Goal: Task Accomplishment & Management: Manage account settings

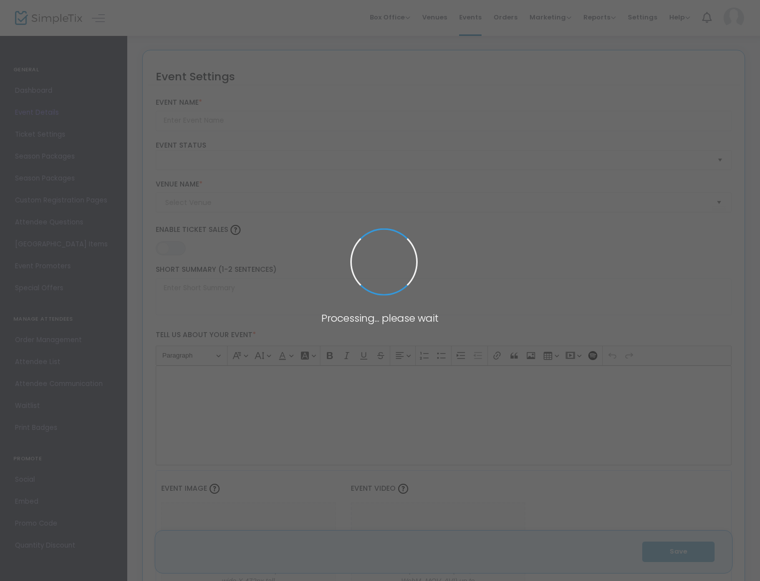
type input "4xSB: An Acoustic Music Series for and by Santa Barbarians"
type textarea "A Community Arts Workshop & SBAcoustic Collaborative Acoustic Music Series:4xSB…"
type input "Buy Tickets"
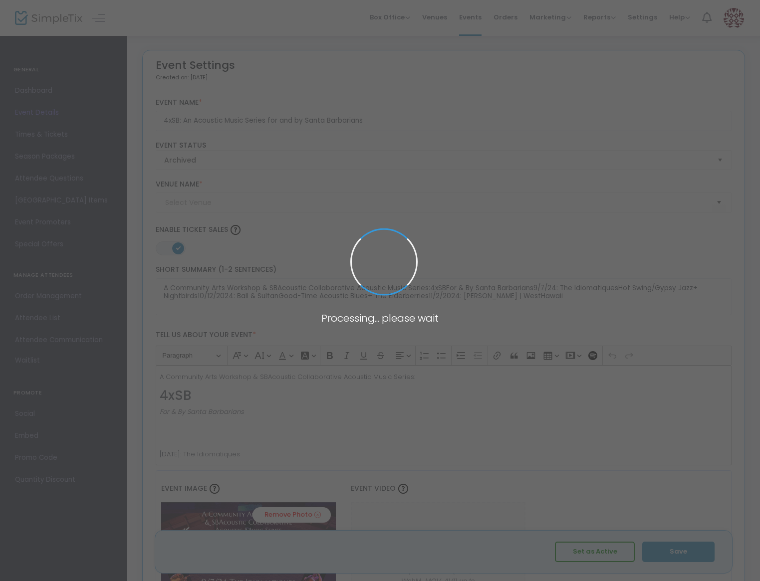
type input "The Community Arts Workshop, Santa Barbara"
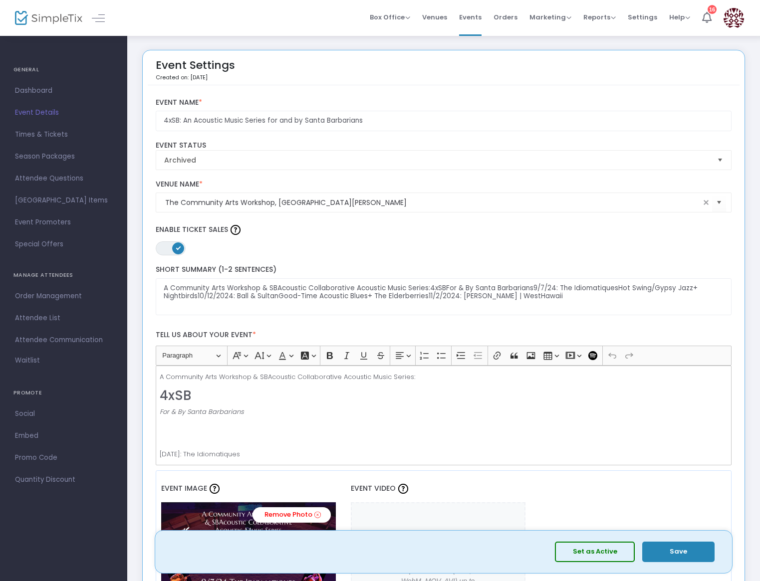
click at [587, 551] on button "Set as Active" at bounding box center [595, 552] width 80 height 20
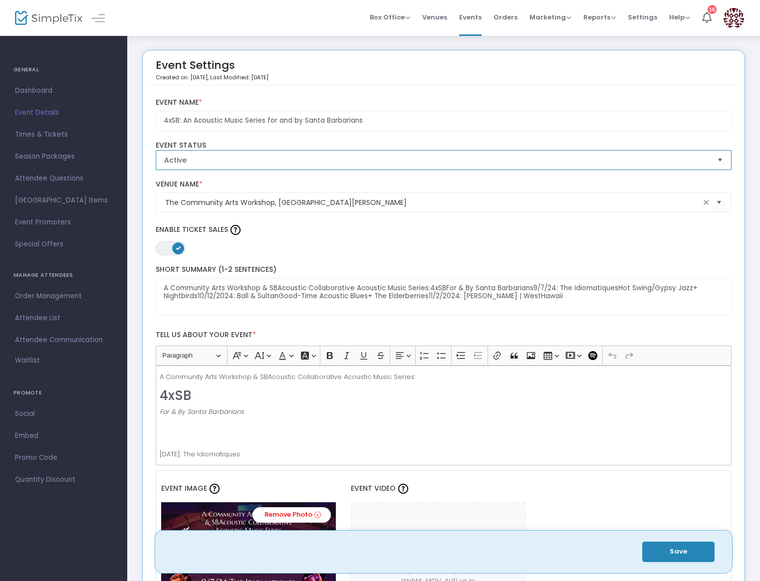
click at [239, 157] on span "Active" at bounding box center [436, 160] width 545 height 10
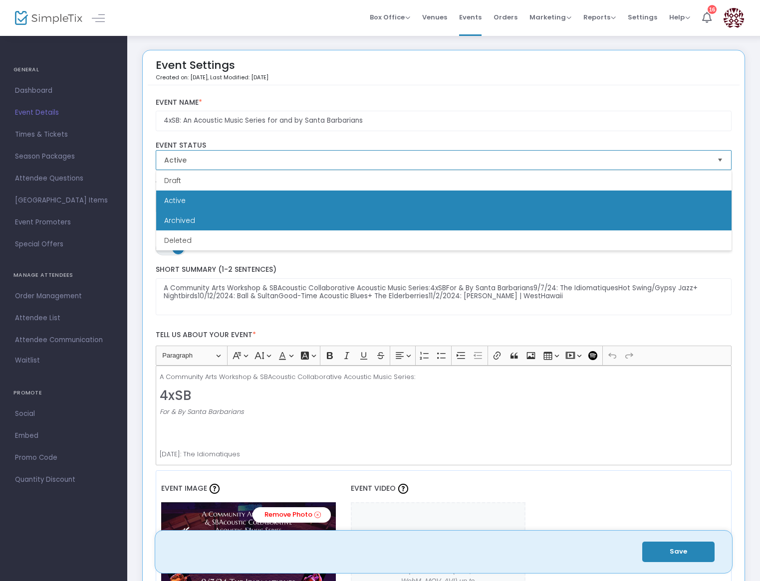
click at [220, 220] on li "Archived" at bounding box center [443, 221] width 575 height 20
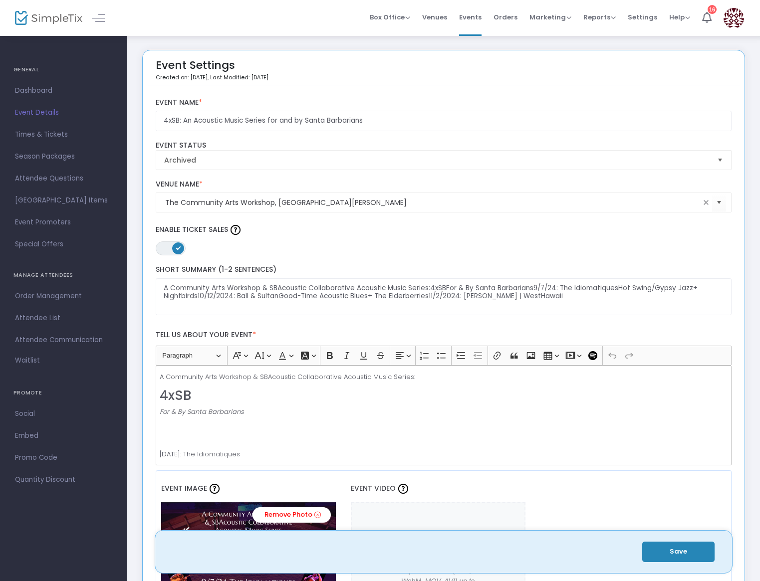
click at [679, 550] on button "Save" at bounding box center [678, 552] width 72 height 20
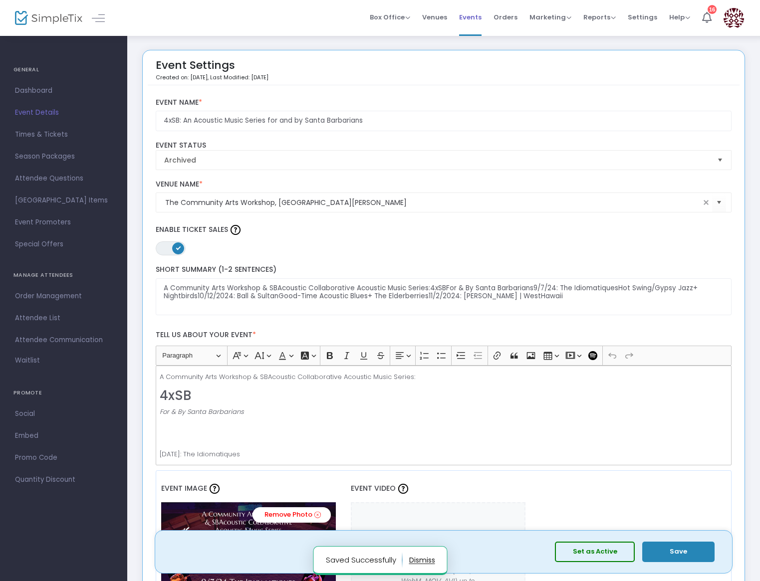
click at [470, 20] on span "Events" at bounding box center [470, 16] width 22 height 25
